Goal: Task Accomplishment & Management: Use online tool/utility

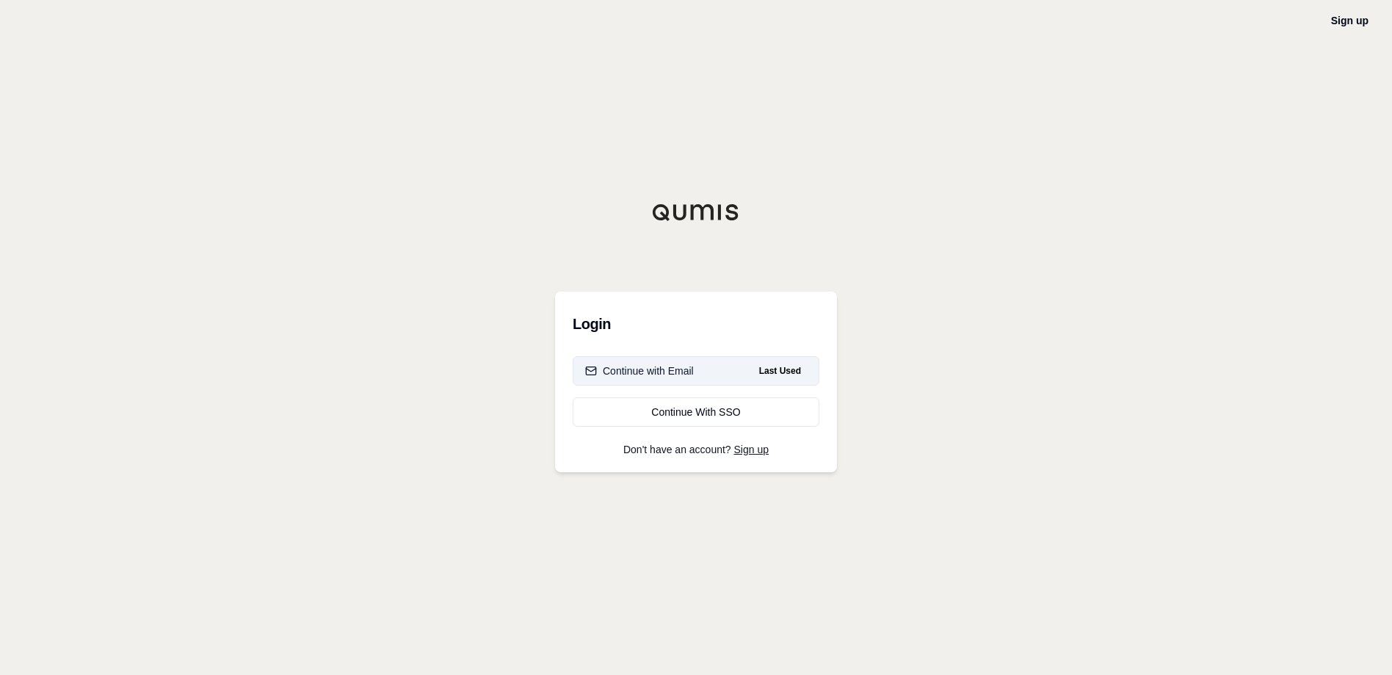
click at [658, 380] on button "Continue with Email Last Used" at bounding box center [696, 370] width 247 height 29
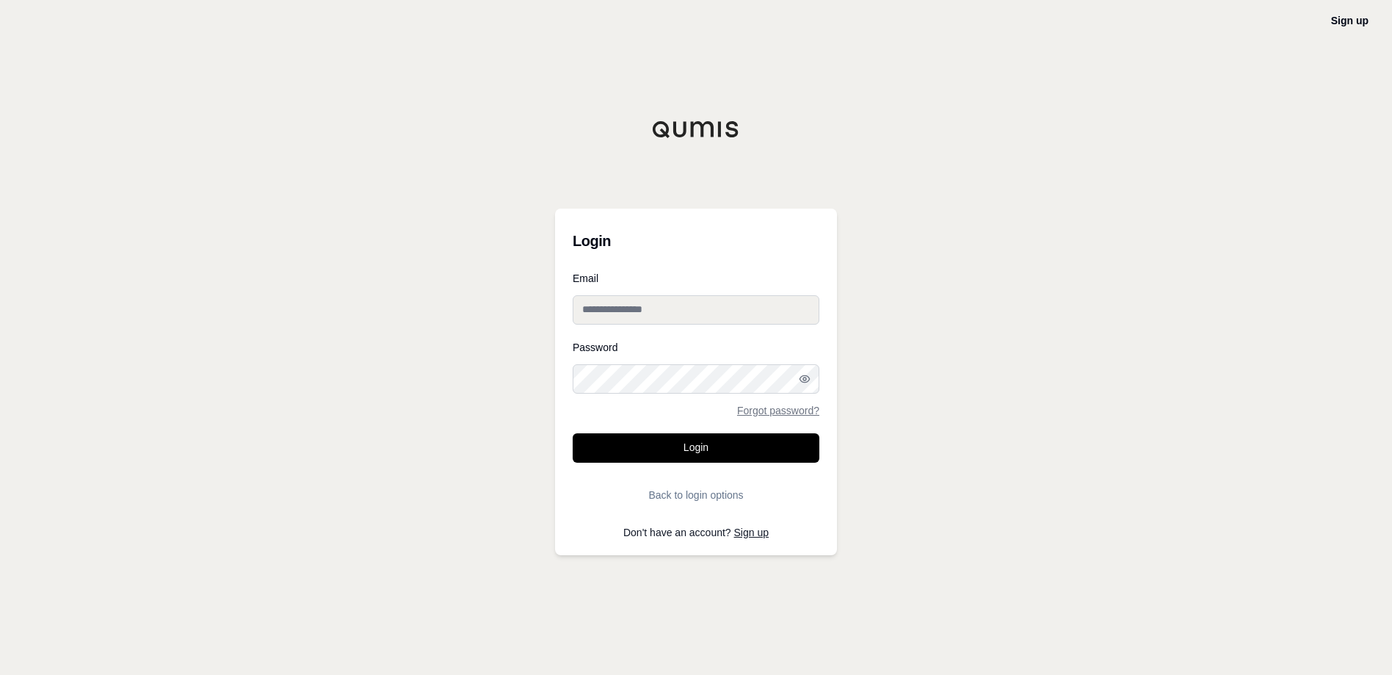
type input "**********"
click at [663, 450] on button "Login" at bounding box center [696, 447] width 247 height 29
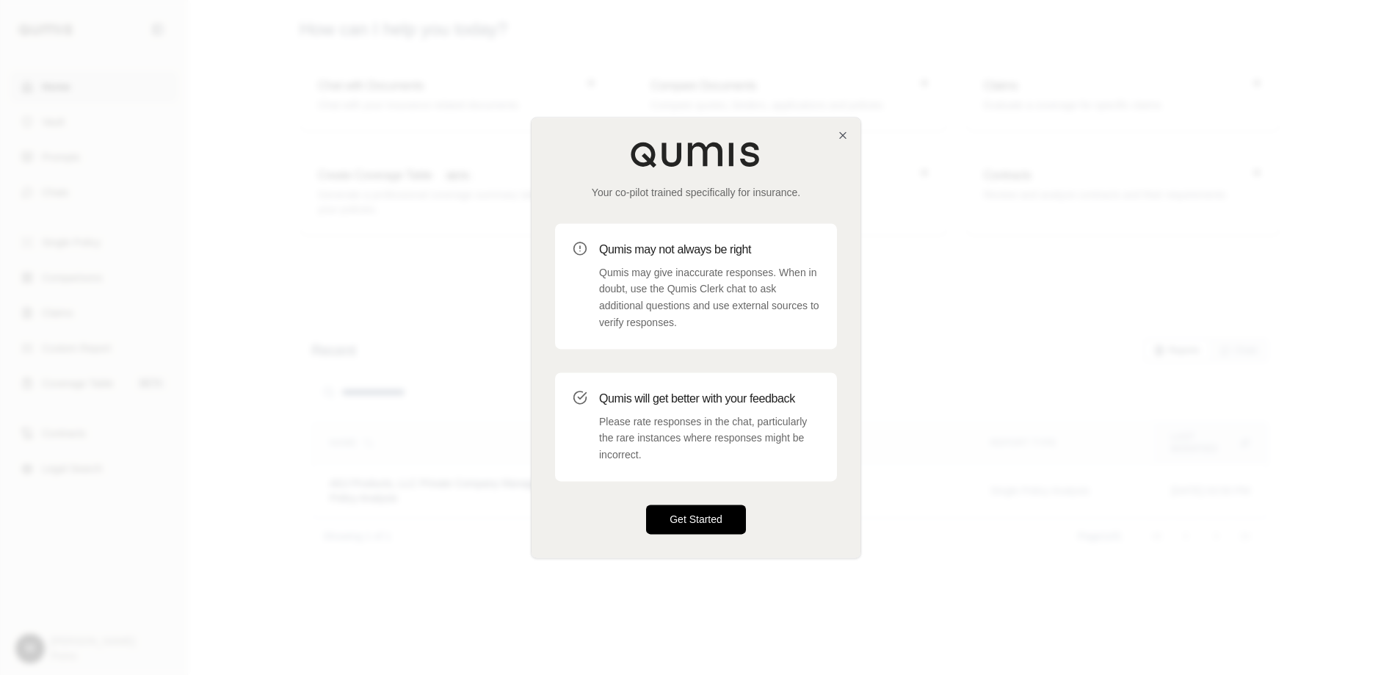
click at [712, 512] on button "Get Started" at bounding box center [696, 518] width 100 height 29
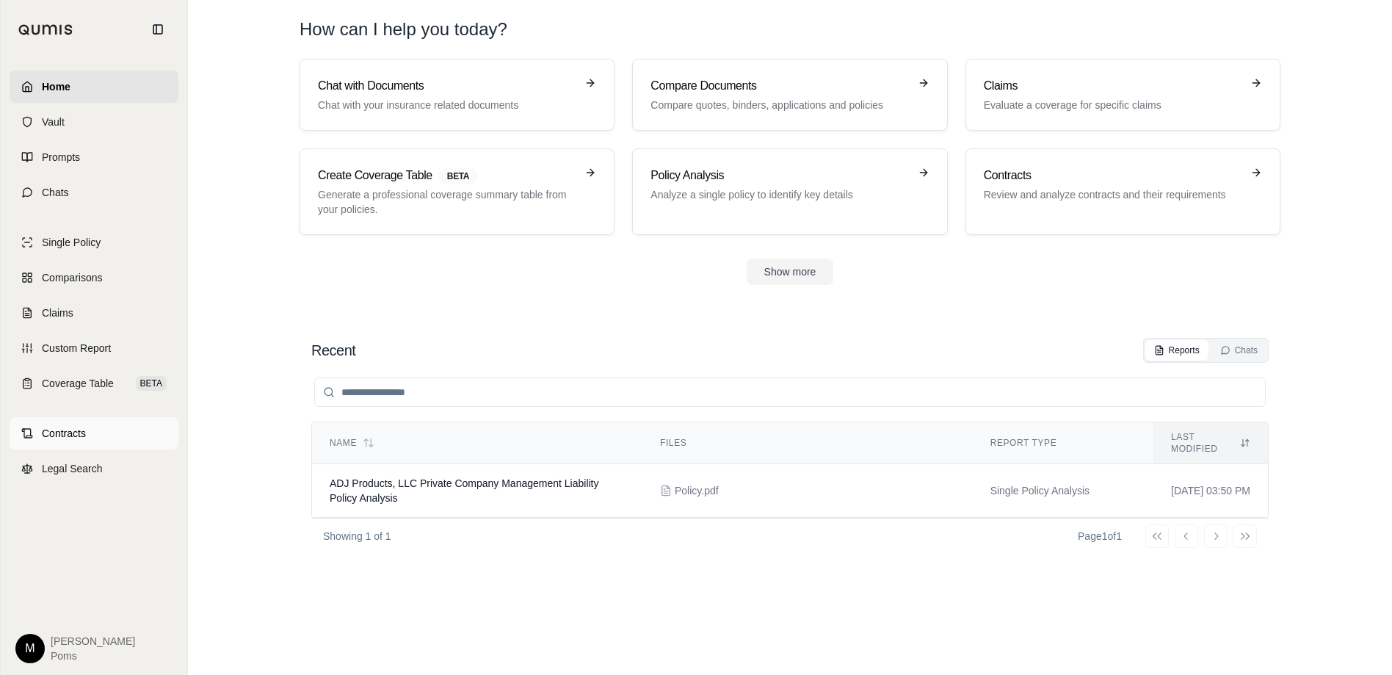
drag, startPoint x: 91, startPoint y: 431, endPoint x: 152, endPoint y: 440, distance: 61.7
click at [91, 430] on link "Contracts" at bounding box center [94, 433] width 169 height 32
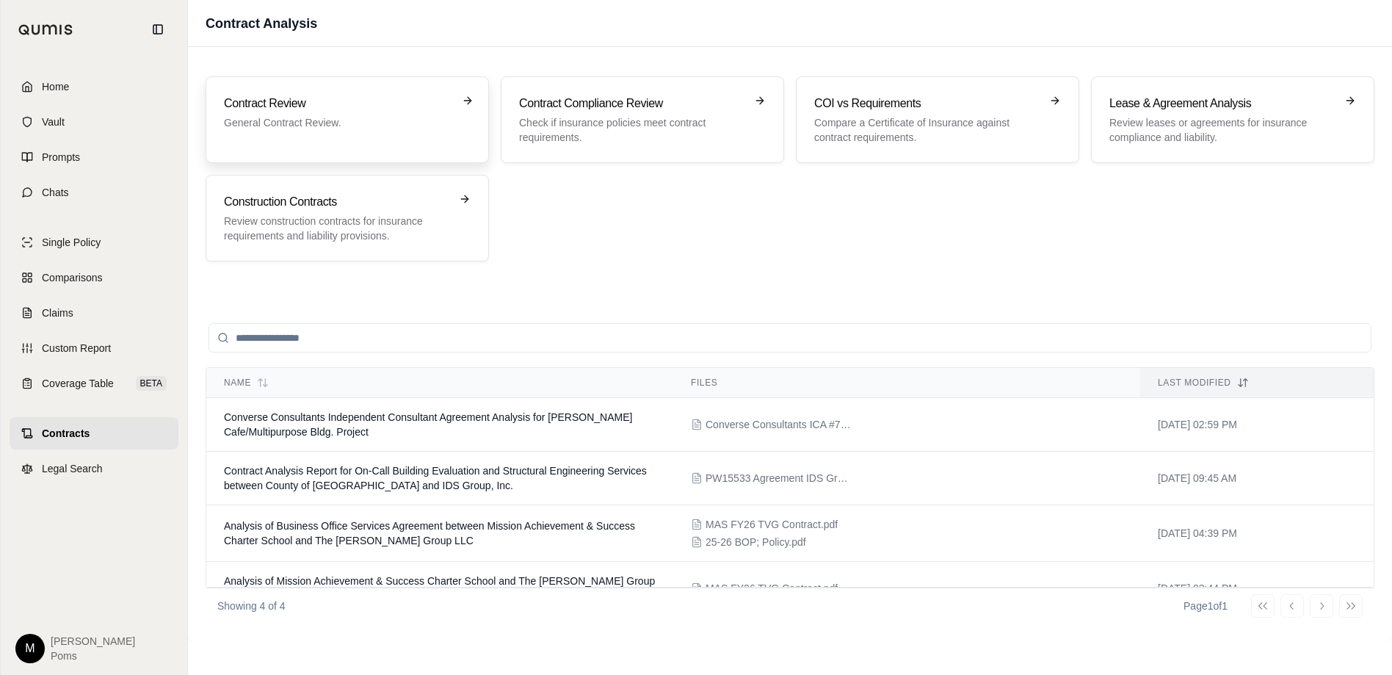
click at [366, 143] on div "Contract Review General Contract Review." at bounding box center [347, 120] width 247 height 50
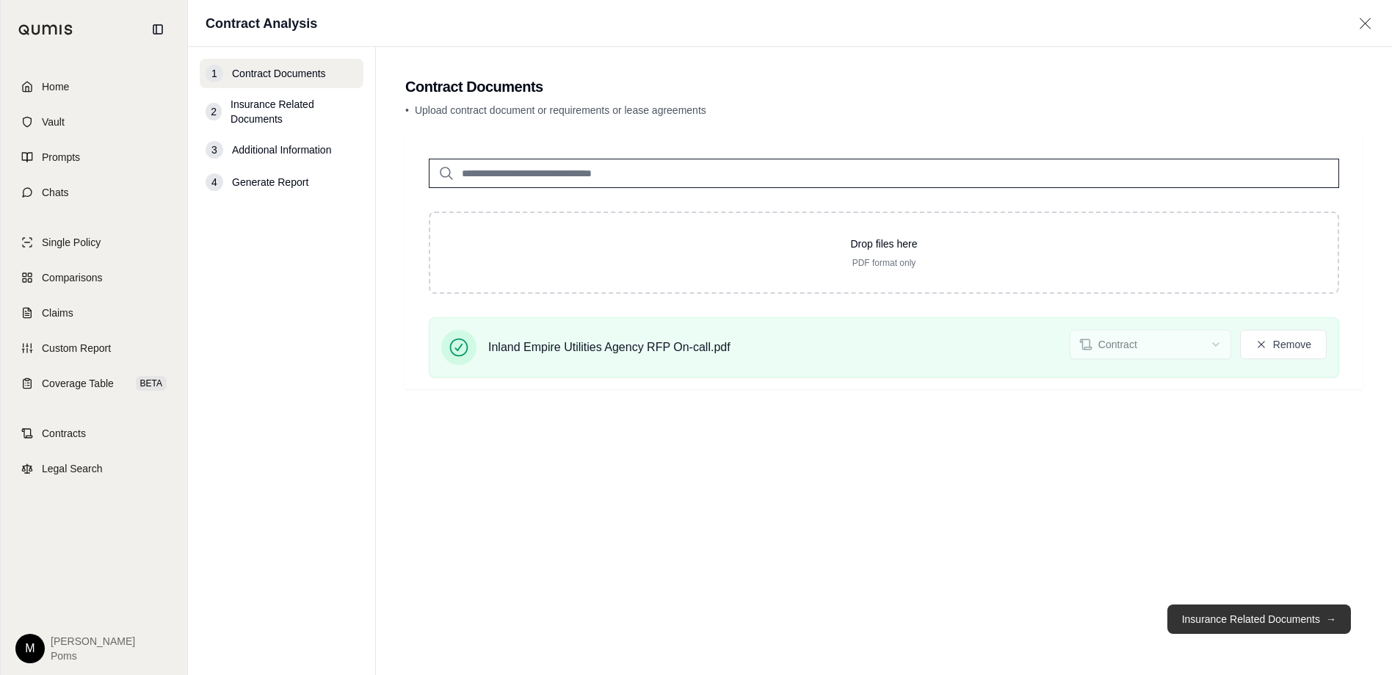
click at [1227, 622] on button "Insurance Related Documents →" at bounding box center [1259, 618] width 184 height 29
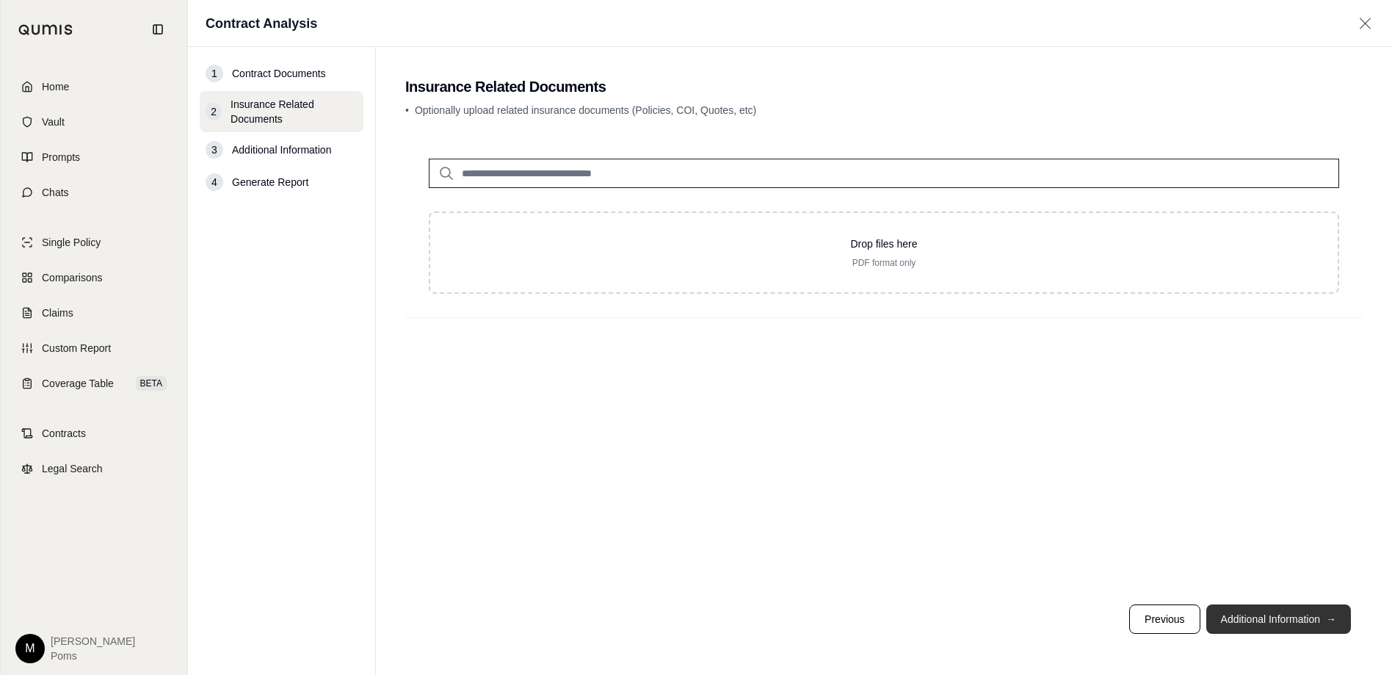
click at [1230, 617] on button "Additional Information →" at bounding box center [1278, 618] width 145 height 29
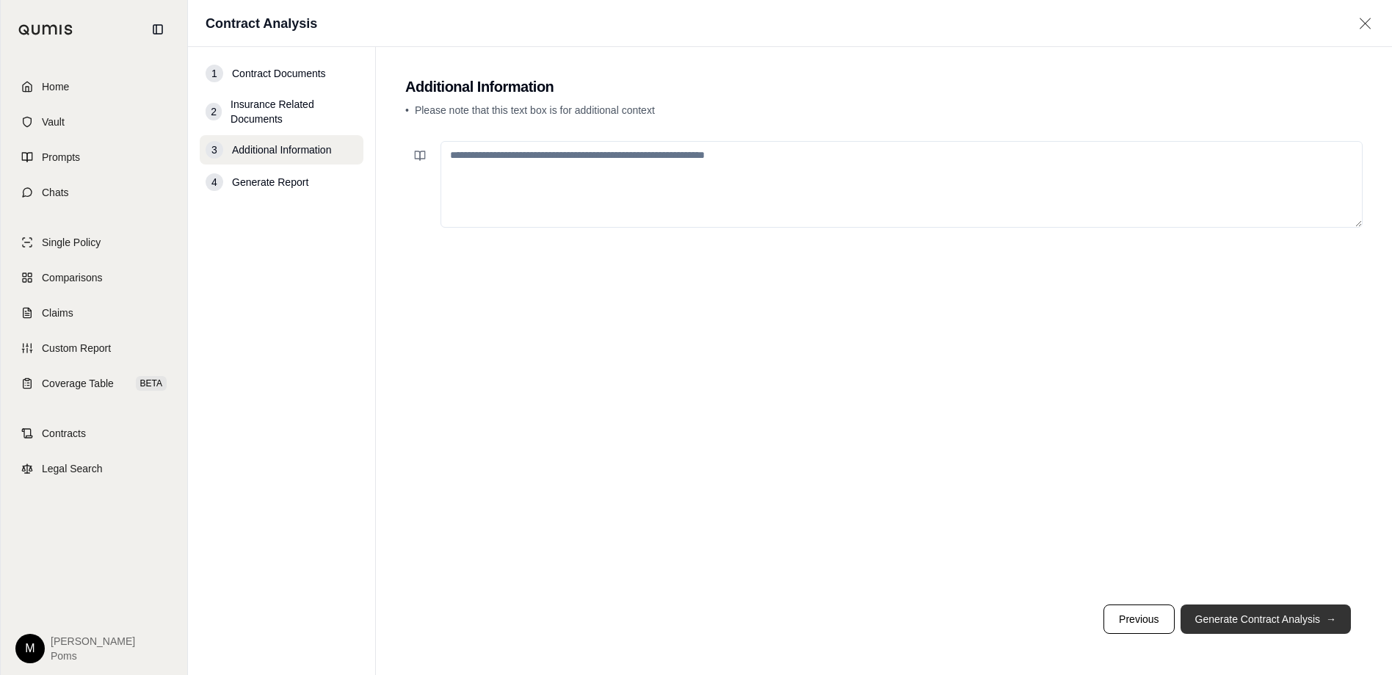
click at [1235, 612] on button "Generate Contract Analysis →" at bounding box center [1265, 618] width 170 height 29
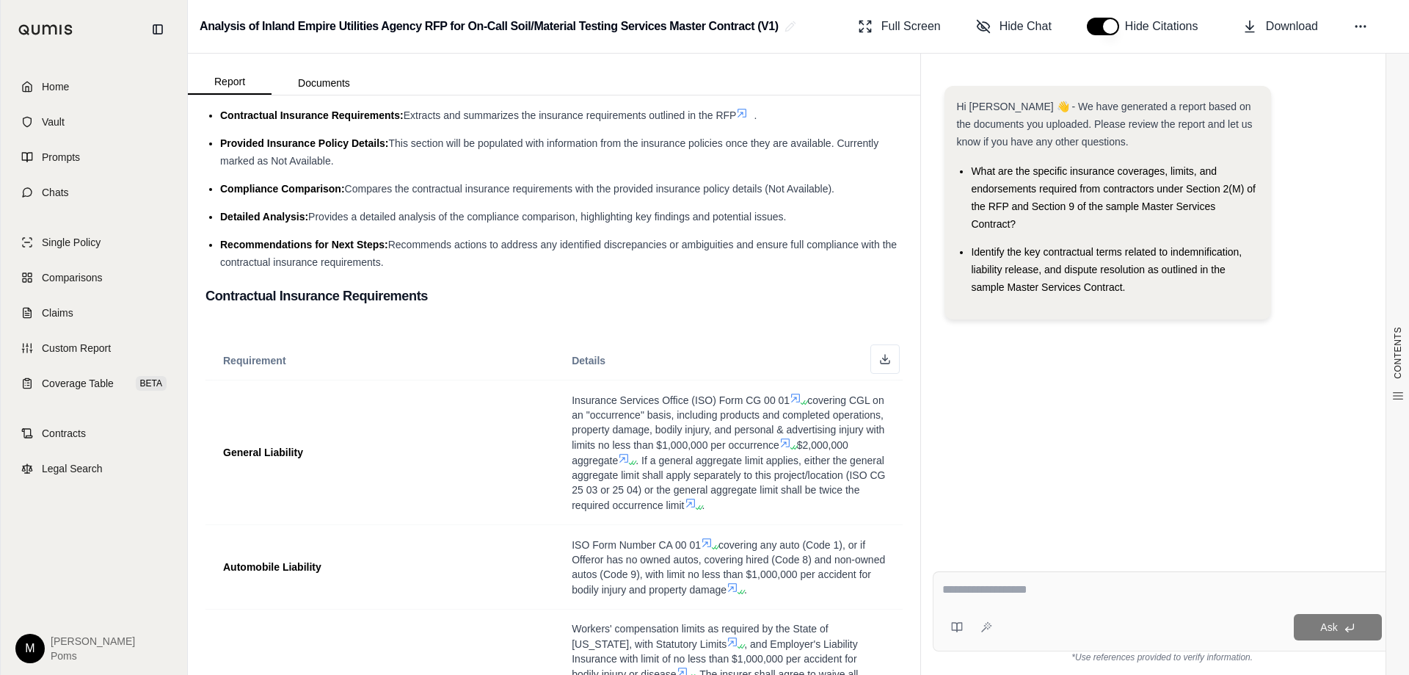
scroll to position [84, 0]
